Goal: Find specific page/section: Find specific page/section

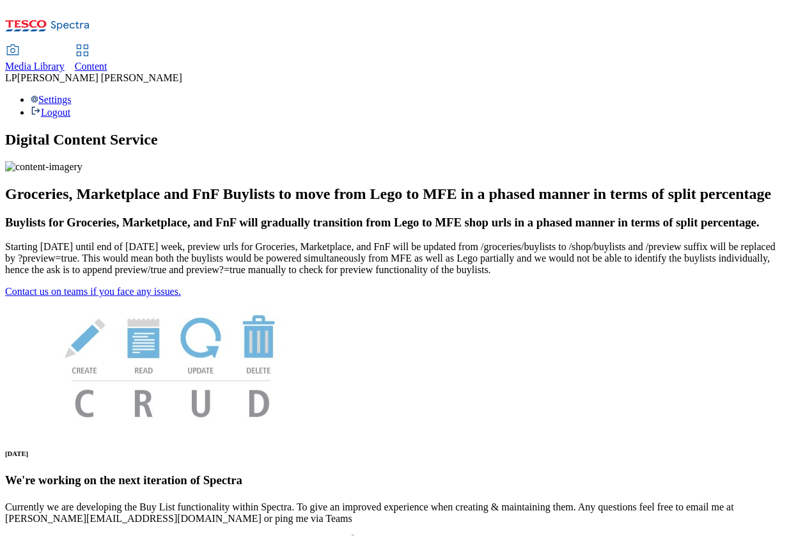
click at [107, 61] on span "Content" at bounding box center [91, 66] width 33 height 11
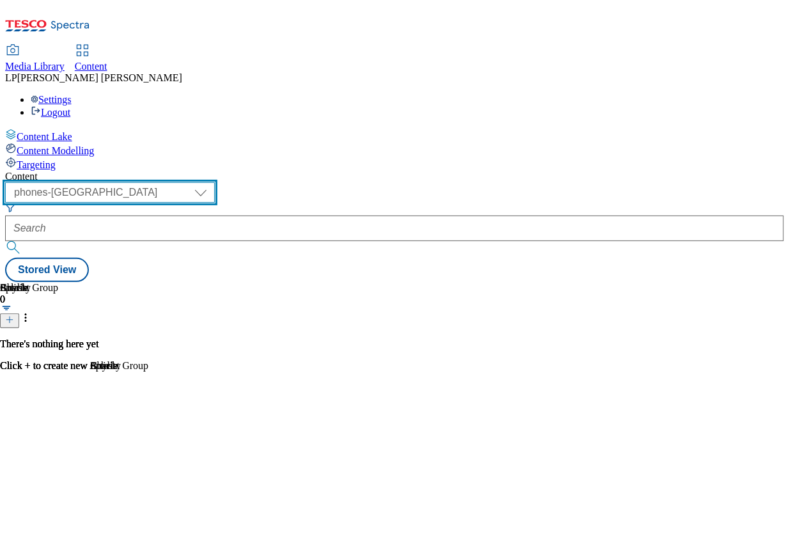
click at [202, 182] on select "dotcom-cz dotcom-hu dotcom-sk fnf-uk ghs-roi ghs-uk group-comms ighs-cz ighs-hu…" at bounding box center [110, 192] width 210 height 20
select select "ghs-roi"
click at [166, 182] on select "dotcom-cz dotcom-hu dotcom-sk fnf-uk ghs-roi ghs-uk group-comms ighs-cz ighs-hu…" at bounding box center [110, 192] width 210 height 20
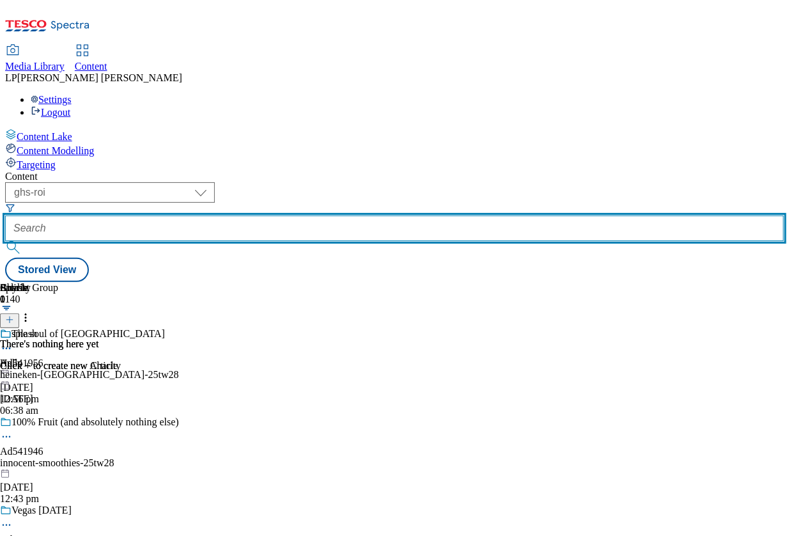
click at [388, 216] on input "text" at bounding box center [394, 229] width 779 height 26
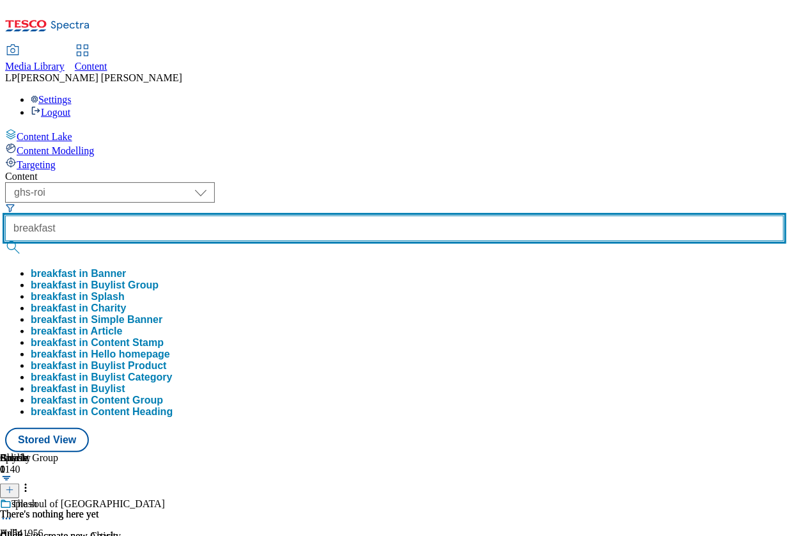
type input "breakfast"
click at [5, 241] on button "submit" at bounding box center [14, 247] width 18 height 13
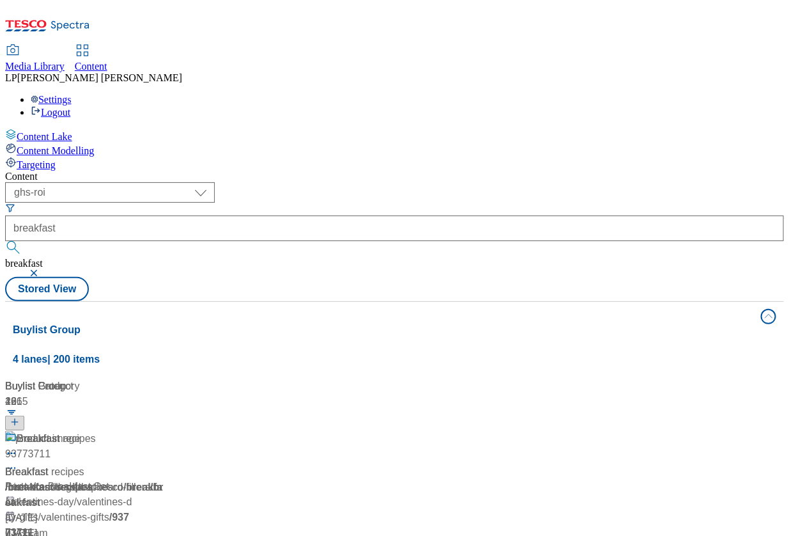
scroll to position [1404, 0]
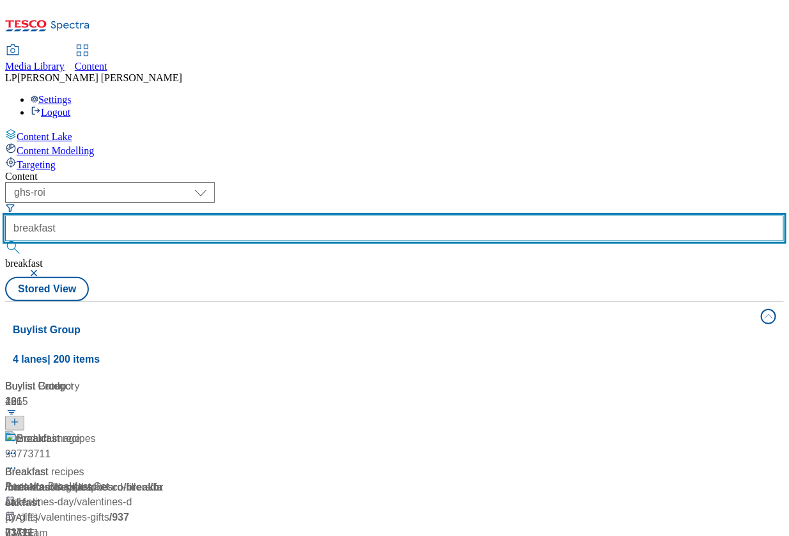
click at [385, 216] on input "breakfast" at bounding box center [394, 229] width 779 height 26
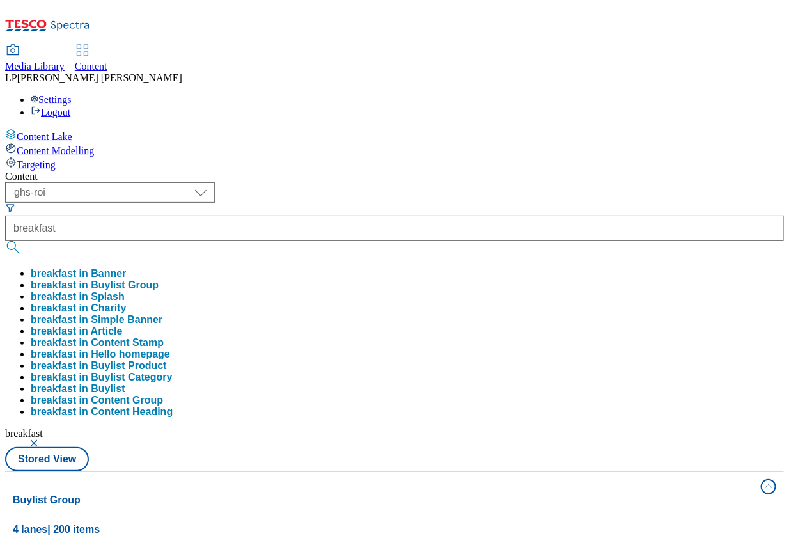
click at [42, 440] on button "button" at bounding box center [35, 444] width 13 height 8
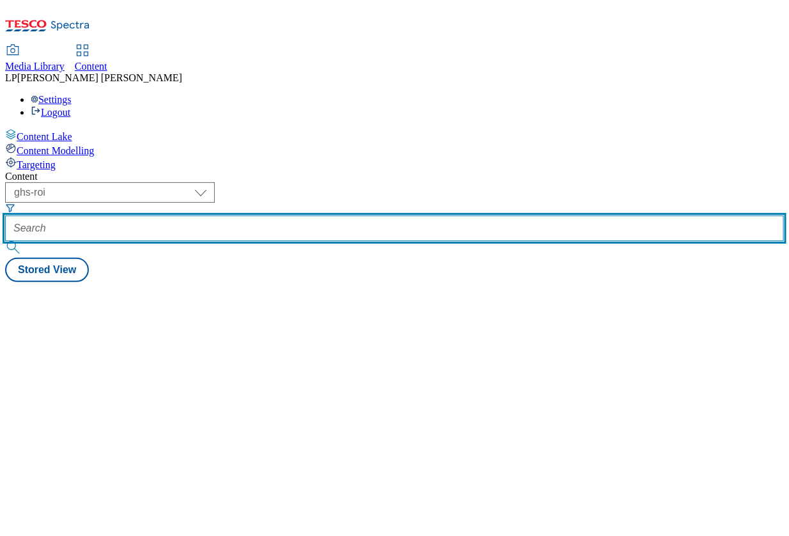
click at [397, 216] on input "text" at bounding box center [394, 229] width 779 height 26
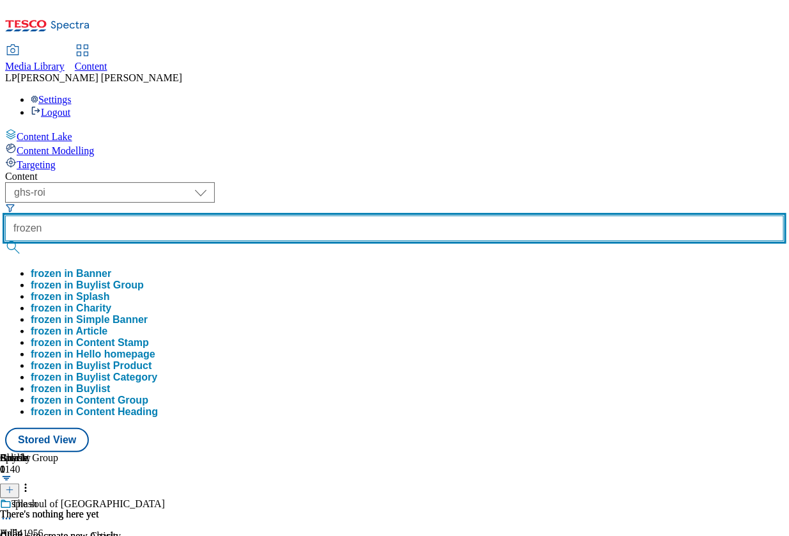
type input "frozen"
click at [5, 241] on button "submit" at bounding box center [14, 247] width 18 height 13
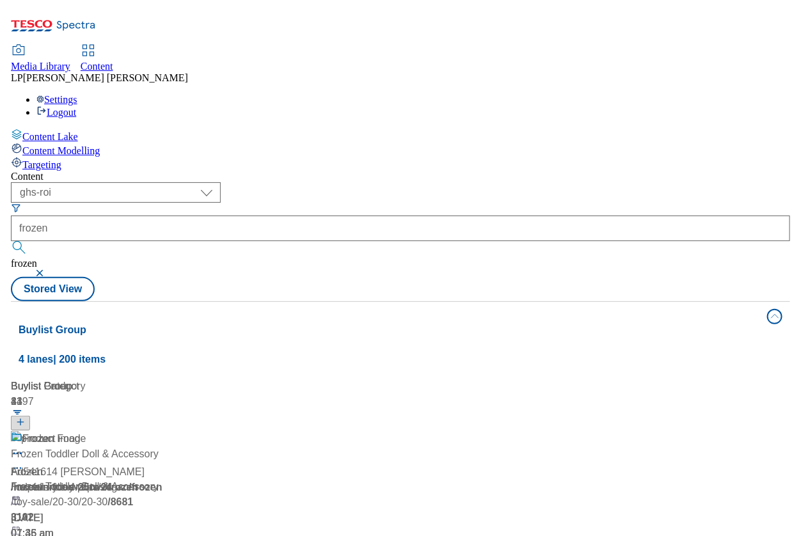
scroll to position [102, 0]
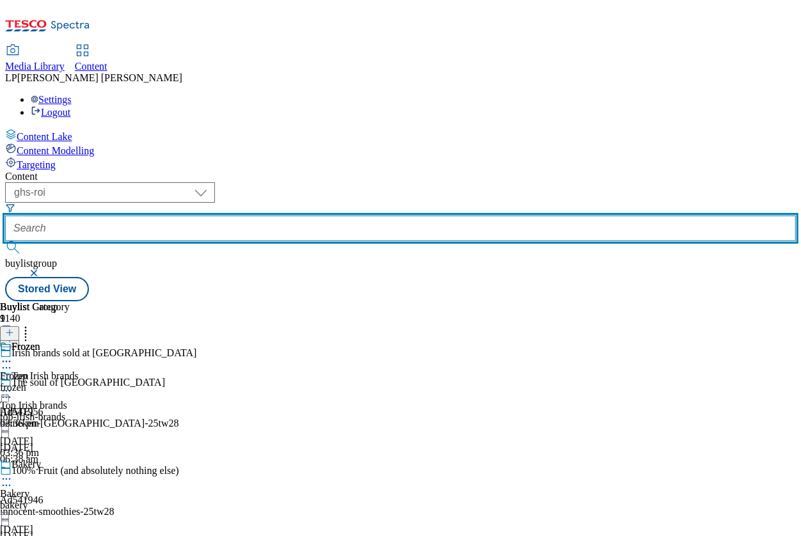
click at [385, 216] on input "text" at bounding box center [400, 229] width 791 height 26
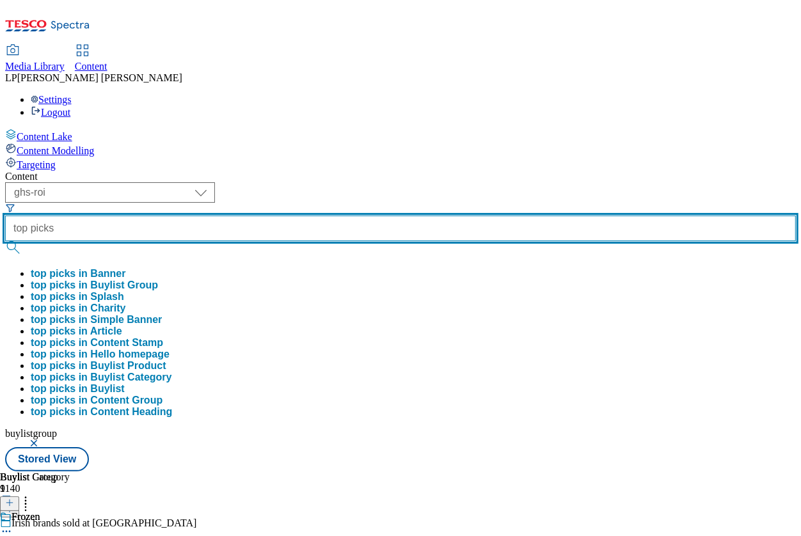
type input "top picks"
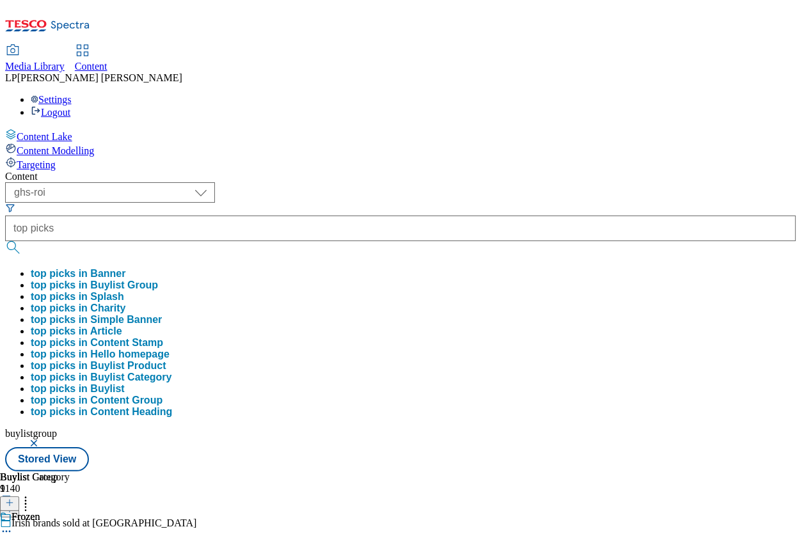
click at [42, 440] on button "button" at bounding box center [35, 444] width 13 height 8
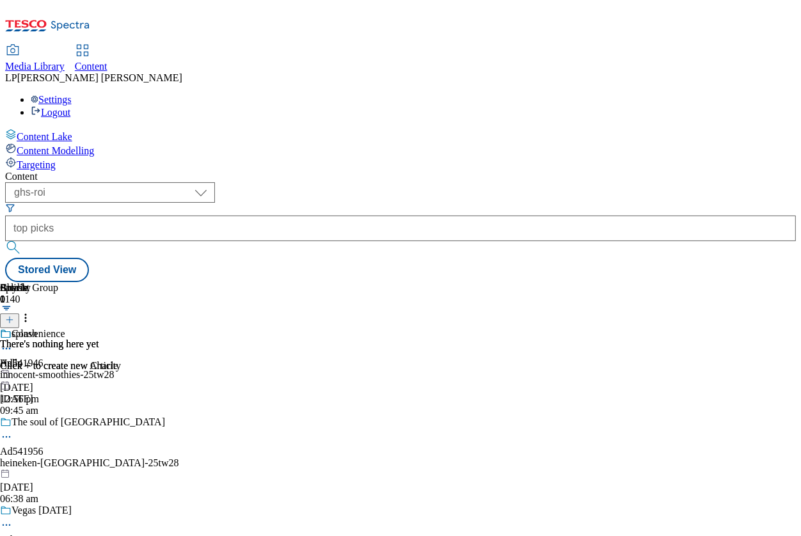
click at [23, 241] on button "submit" at bounding box center [14, 247] width 18 height 13
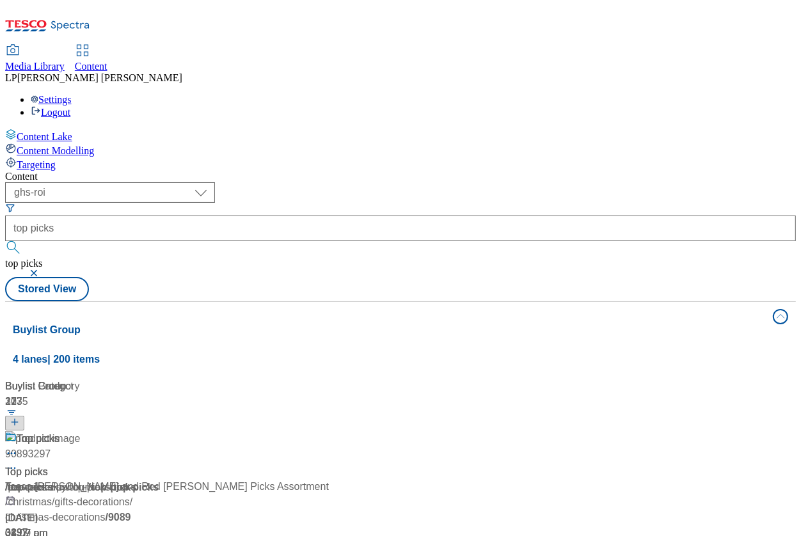
click at [165, 431] on div "Top picks Top picks / ice-cream-parlour / top-picks 15 Apr 2025 04:07 pm" at bounding box center [85, 486] width 160 height 110
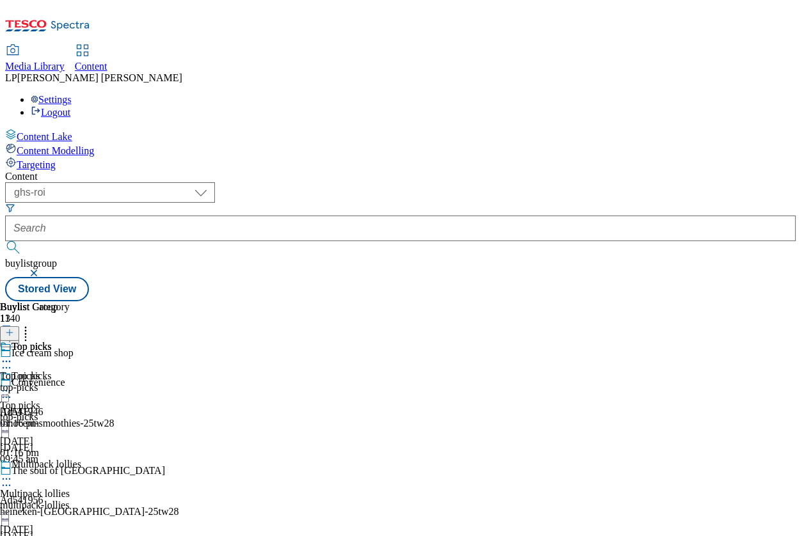
click at [70, 382] on div "top-picks" at bounding box center [35, 388] width 70 height 12
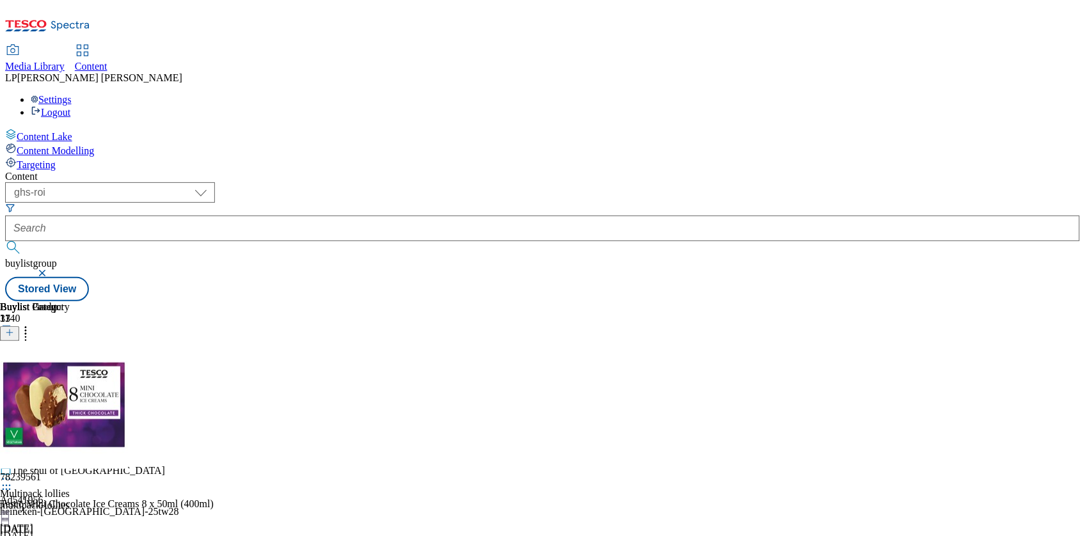
click at [244, 341] on div "78239561 Tesco Mini Chocolate Ice Creams 8 x 50ml (400ml) 1 Jul 2025 01:15 pm" at bounding box center [122, 443] width 244 height 205
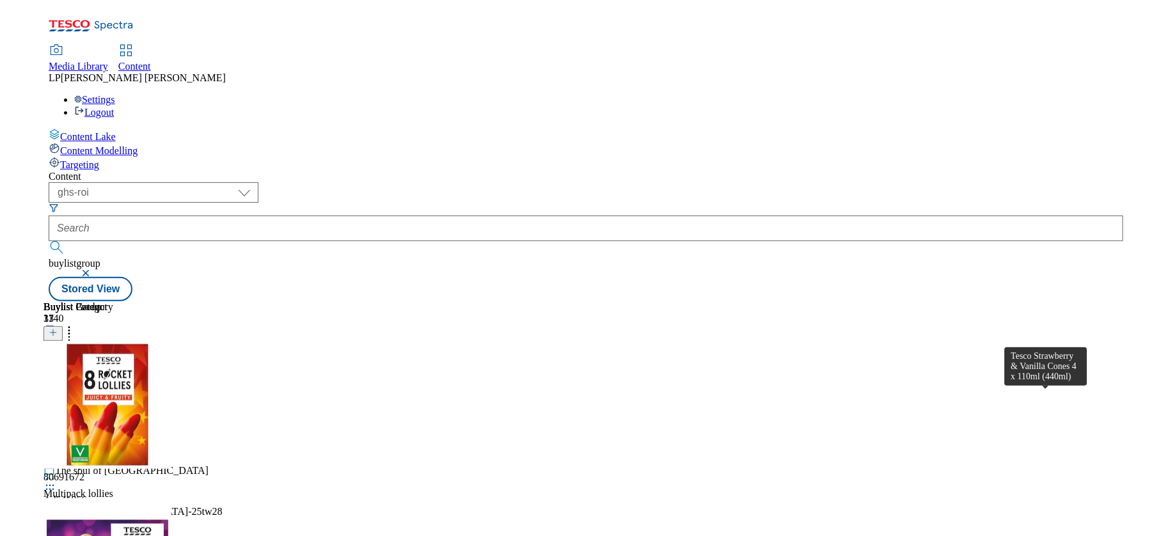
scroll to position [678, 0]
